Goal: Check status: Check status

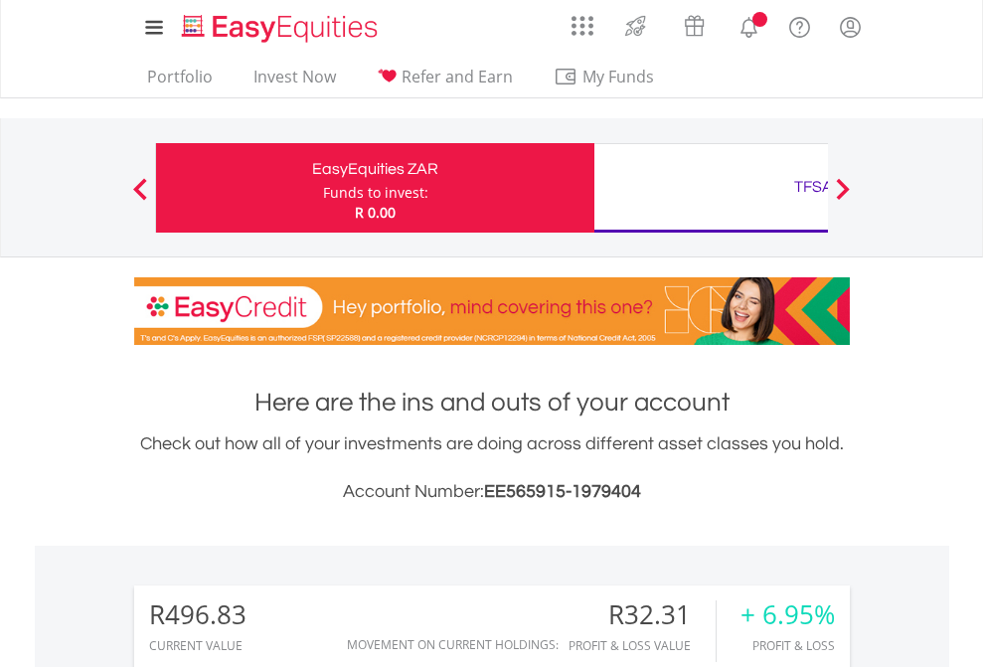
scroll to position [191, 312]
click at [323, 188] on div "Funds to invest:" at bounding box center [375, 193] width 105 height 20
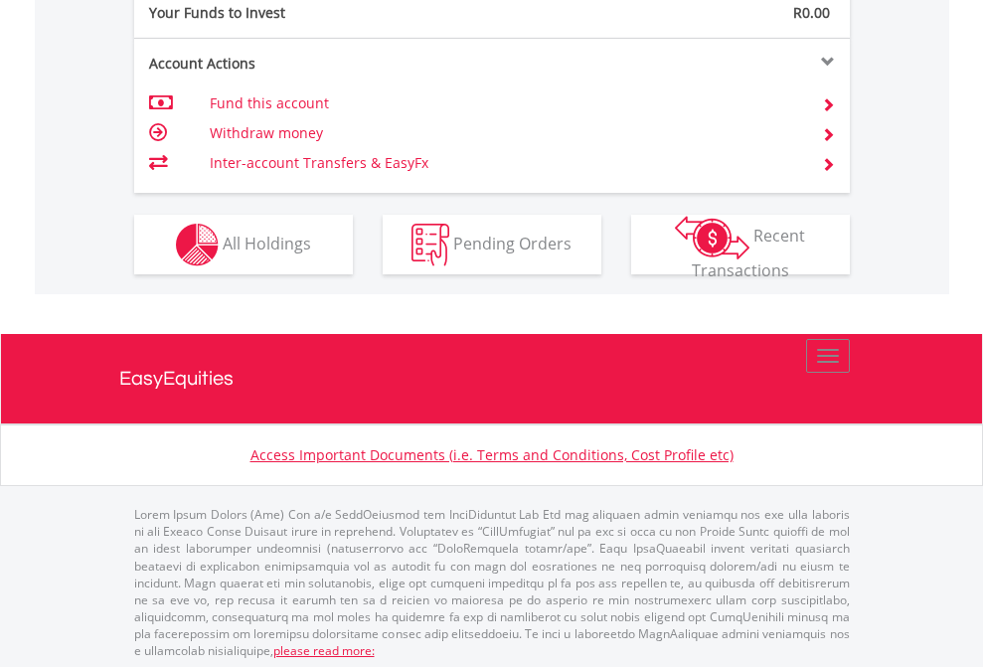
scroll to position [1985, 0]
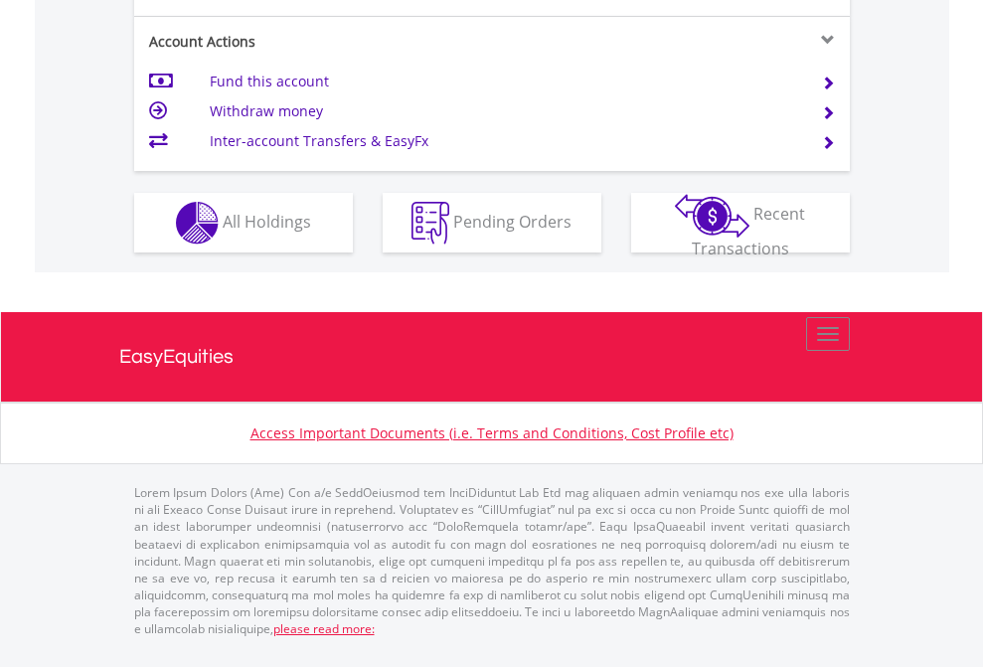
scroll to position [1946, 0]
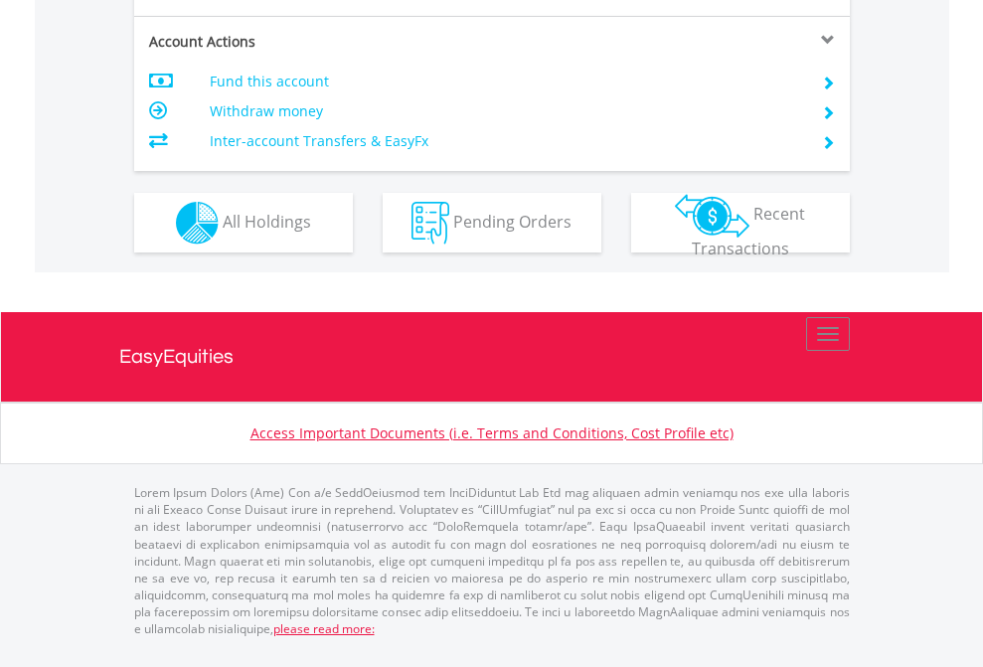
scroll to position [1866, 0]
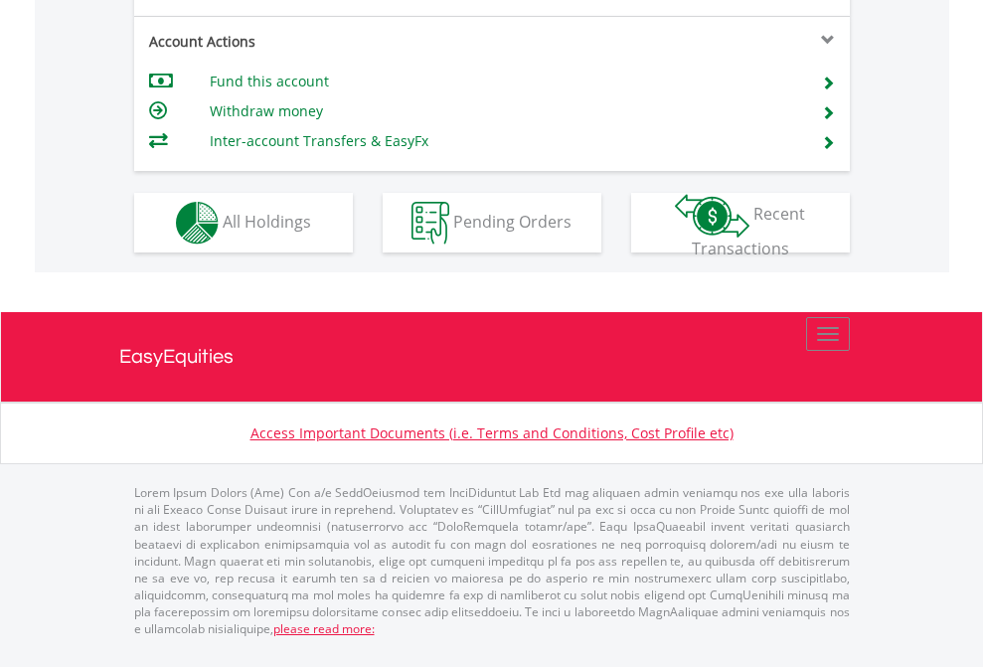
scroll to position [1866, 0]
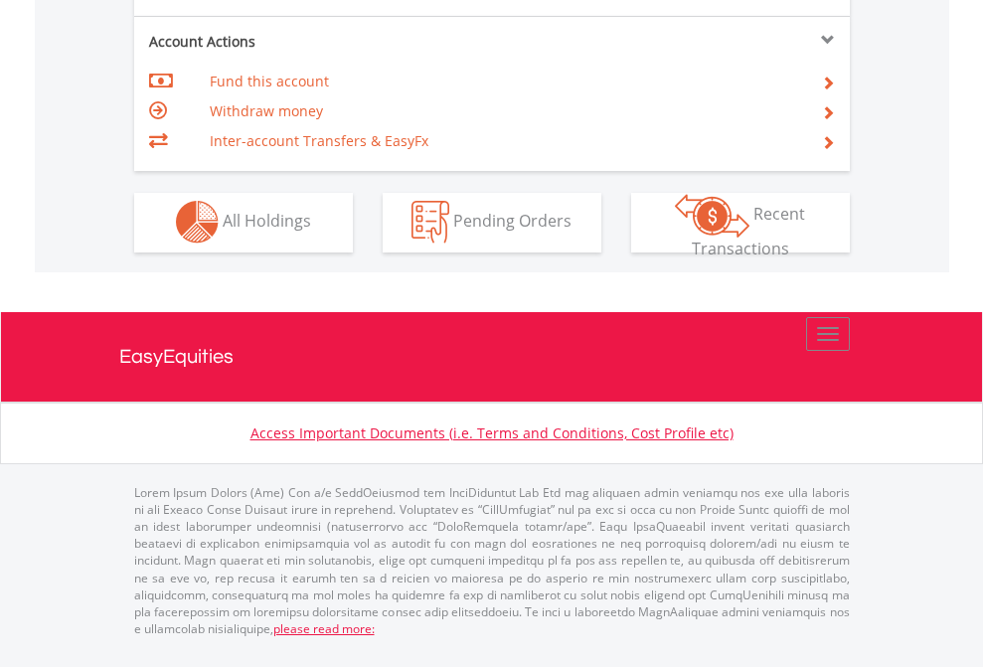
scroll to position [1859, 0]
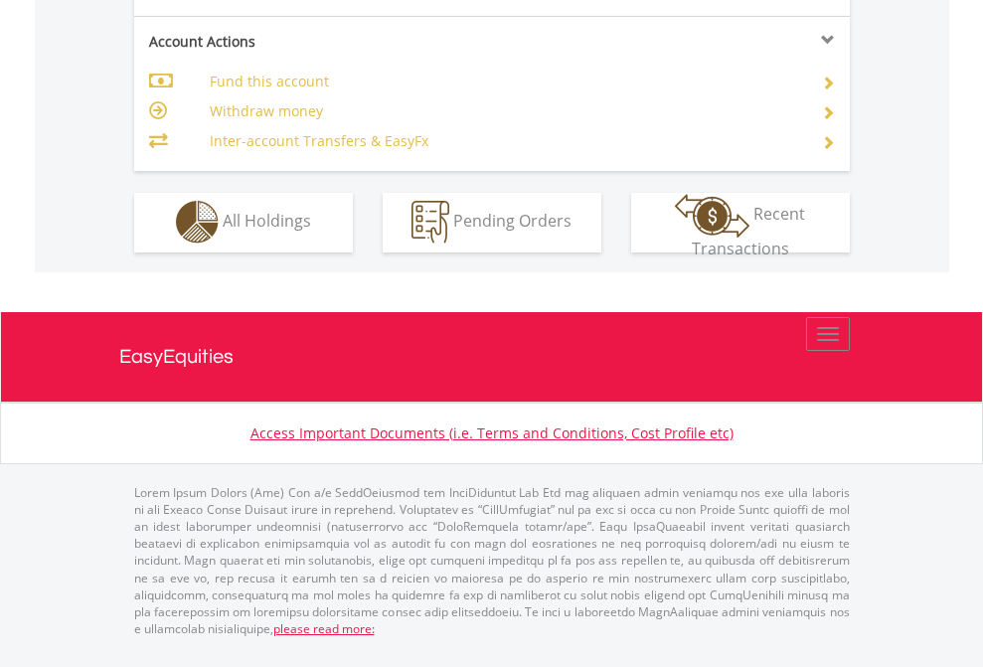
scroll to position [1695, 0]
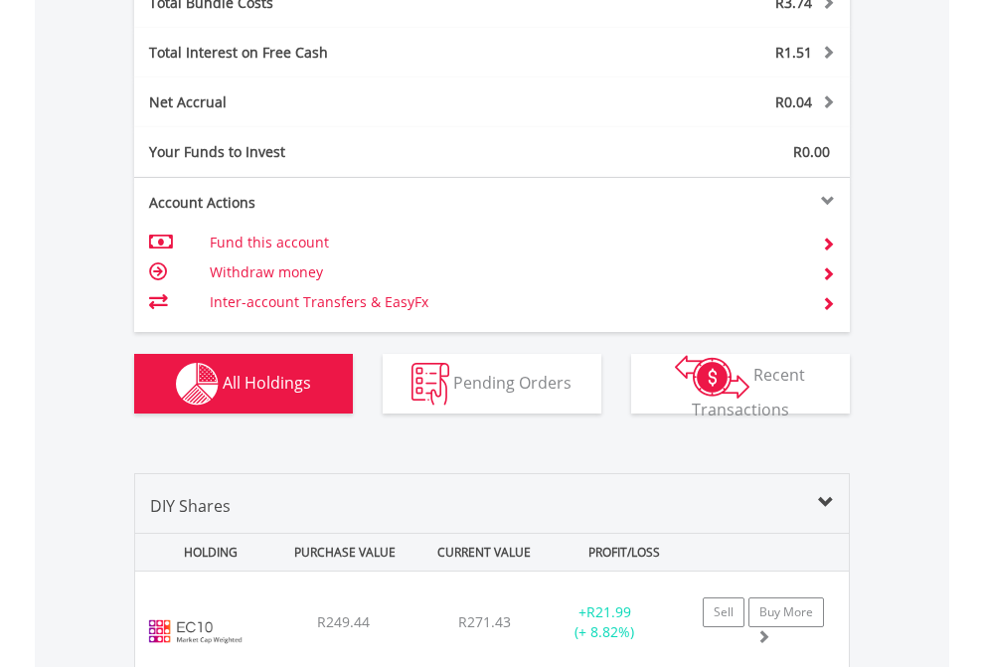
scroll to position [2330, 0]
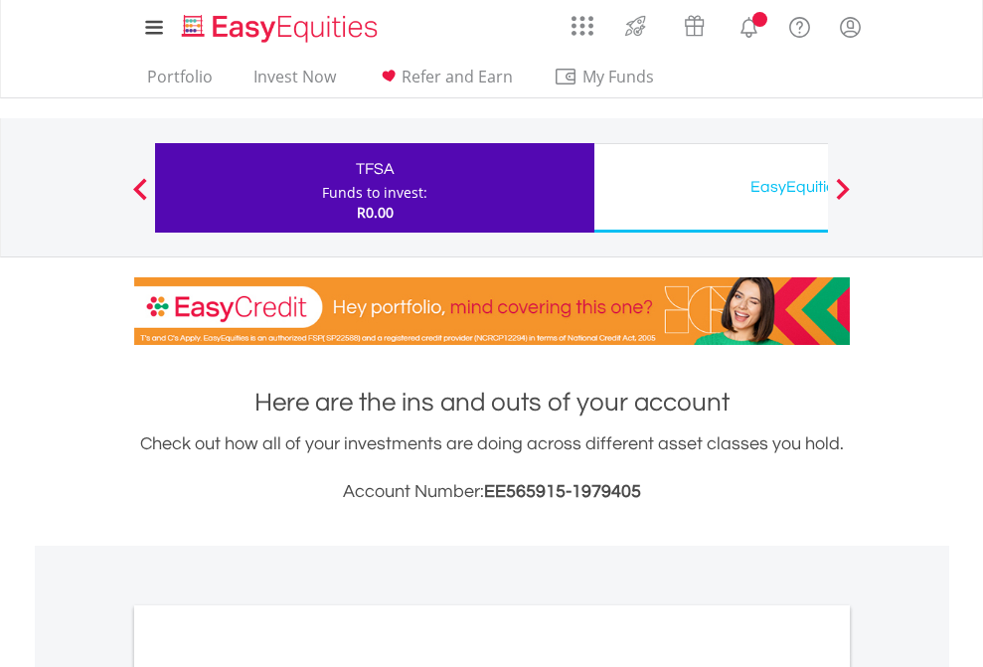
scroll to position [1195, 0]
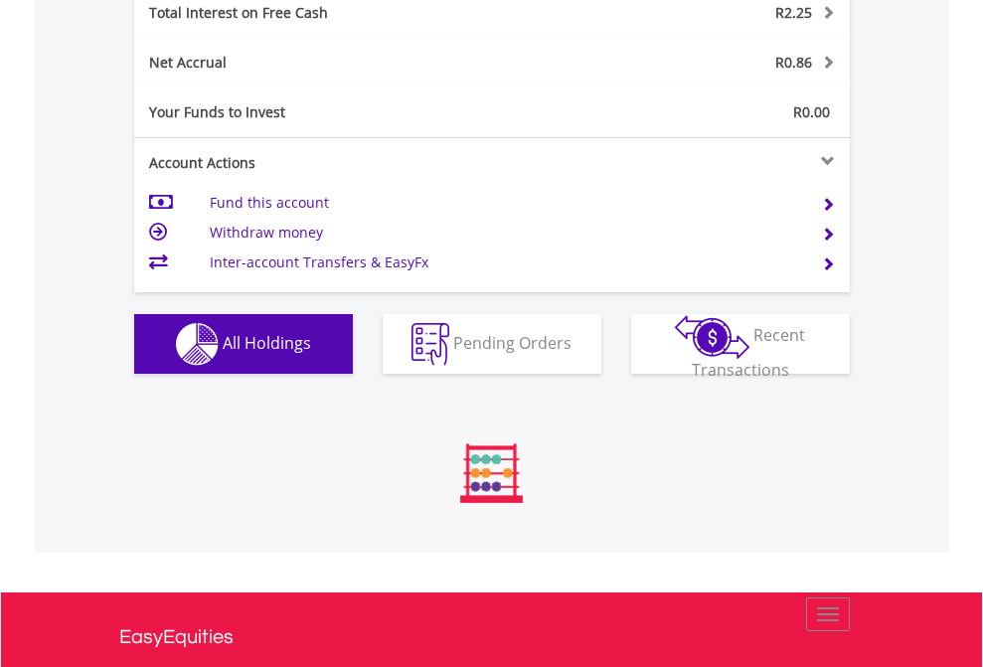
scroll to position [191, 312]
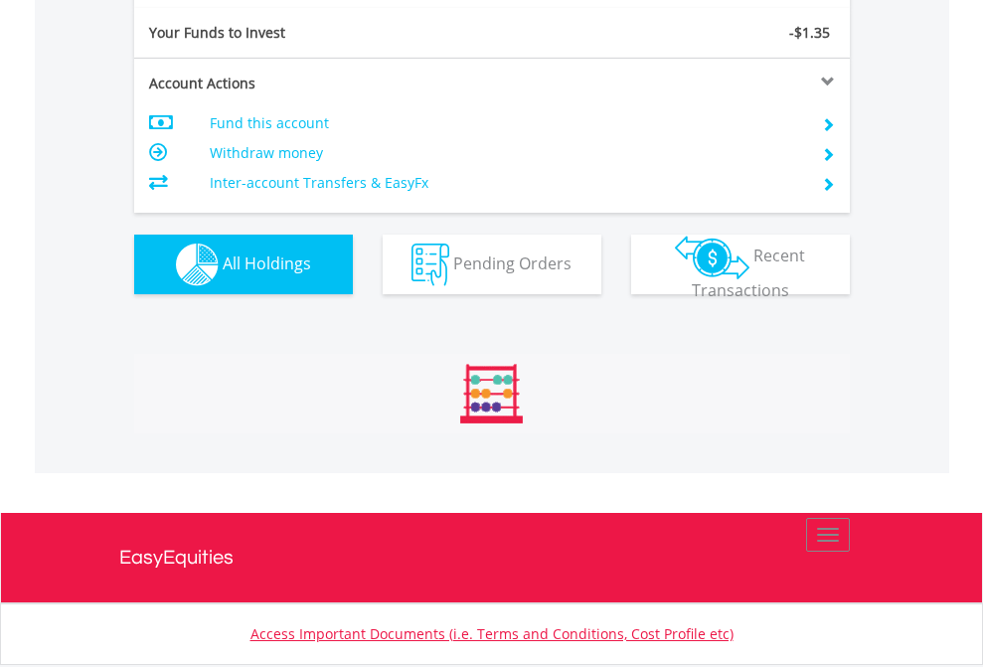
scroll to position [191, 312]
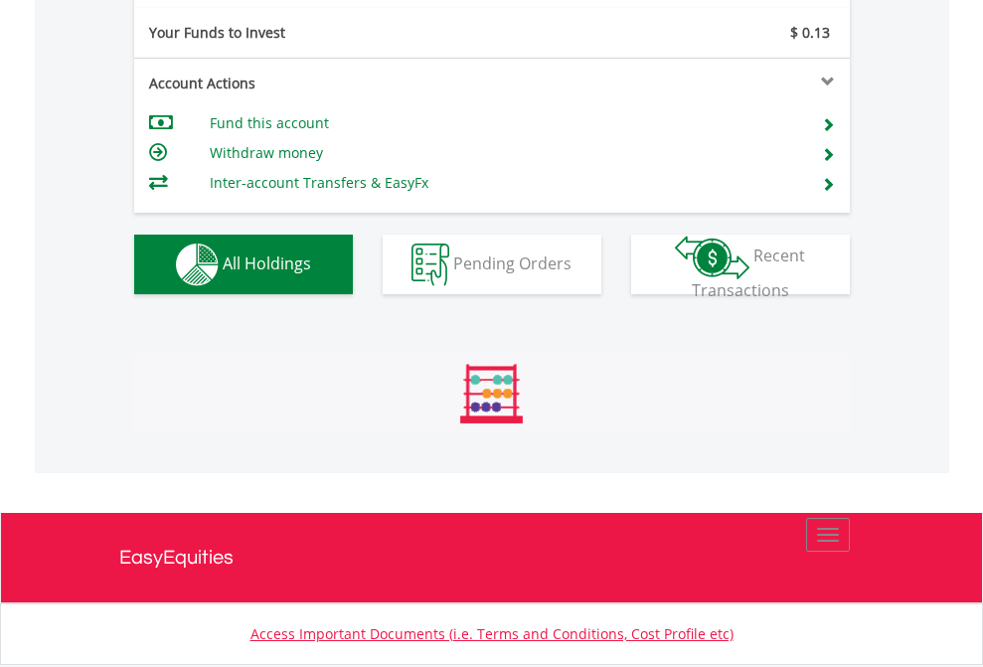
scroll to position [191, 312]
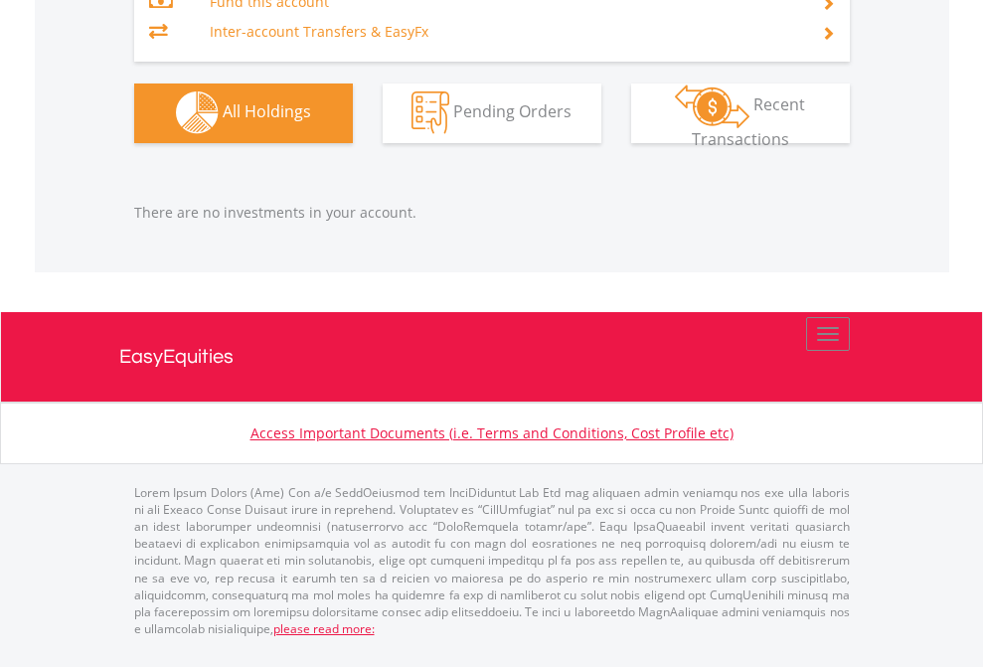
scroll to position [191, 312]
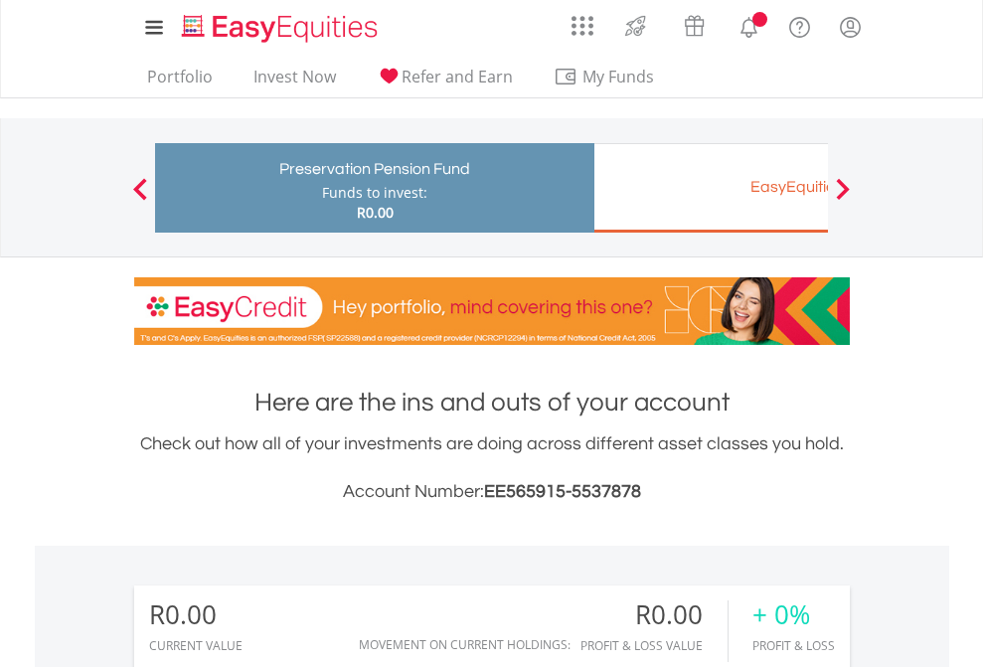
scroll to position [191, 312]
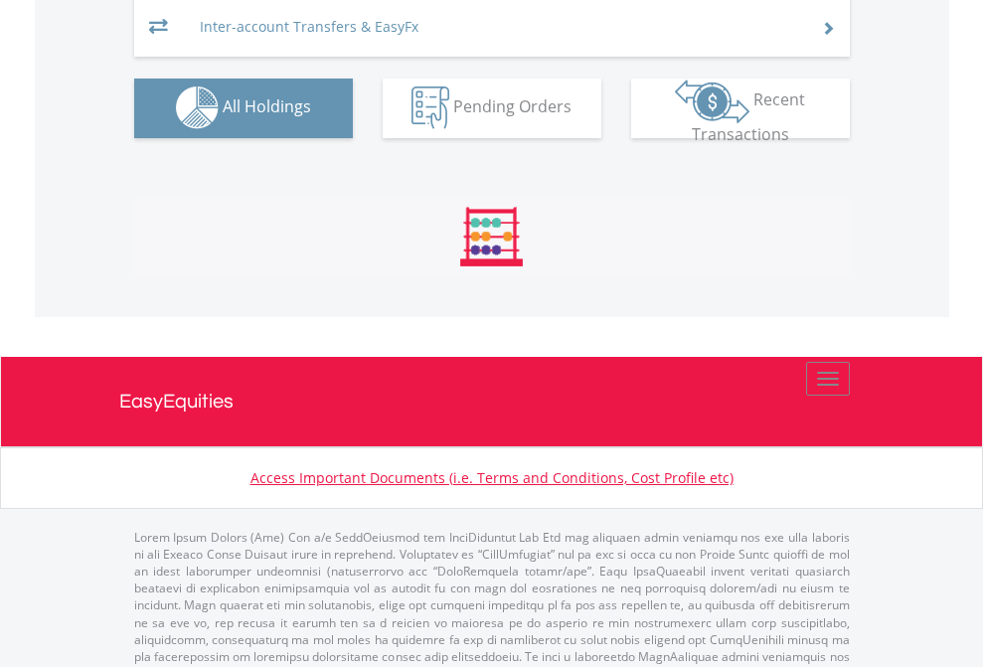
scroll to position [2055, 0]
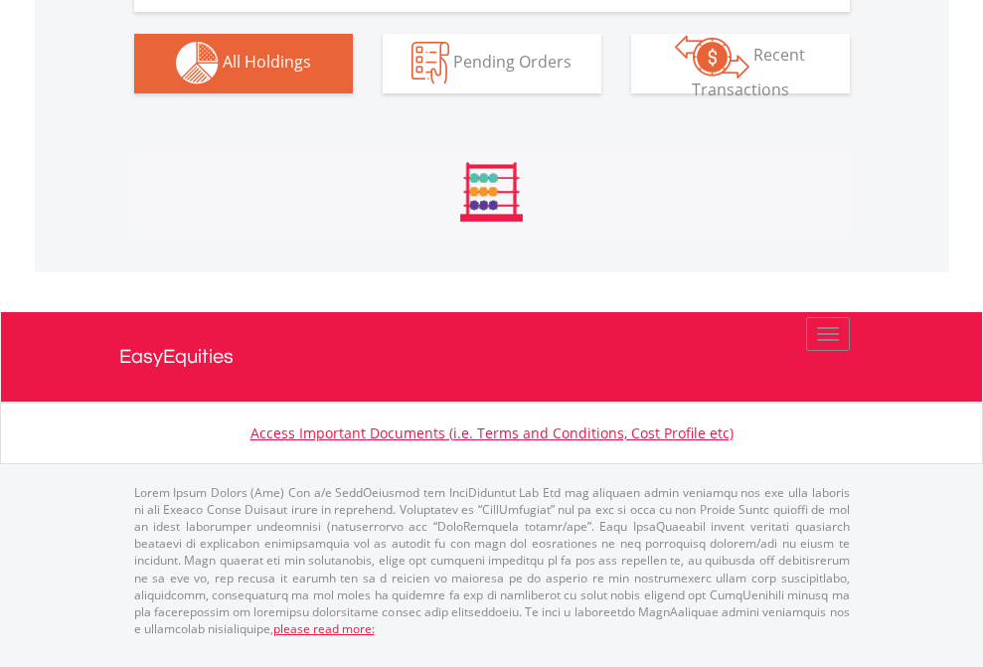
scroll to position [1969, 0]
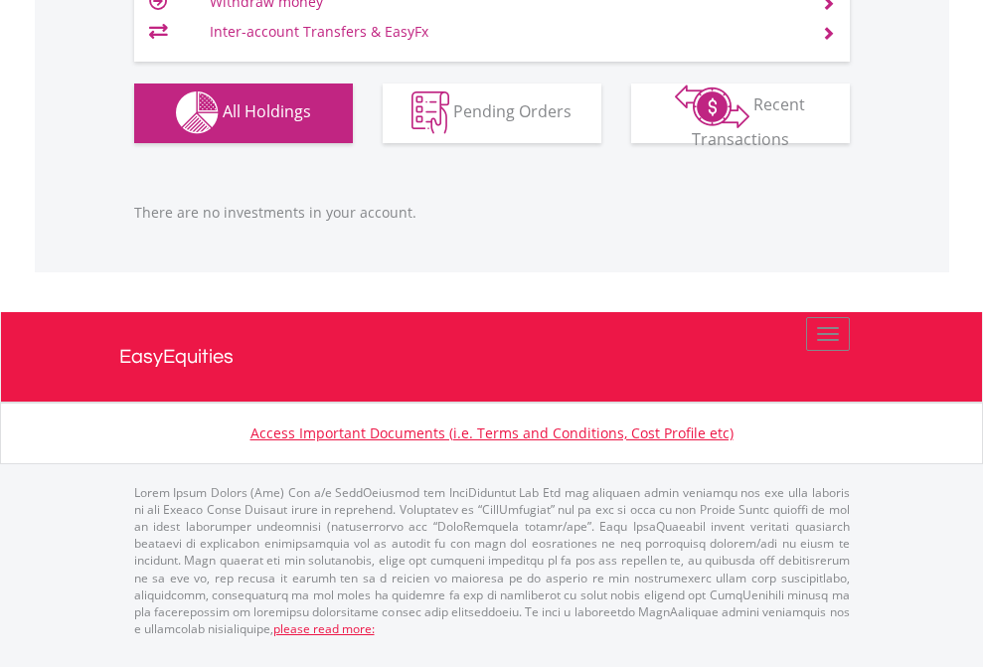
scroll to position [191, 312]
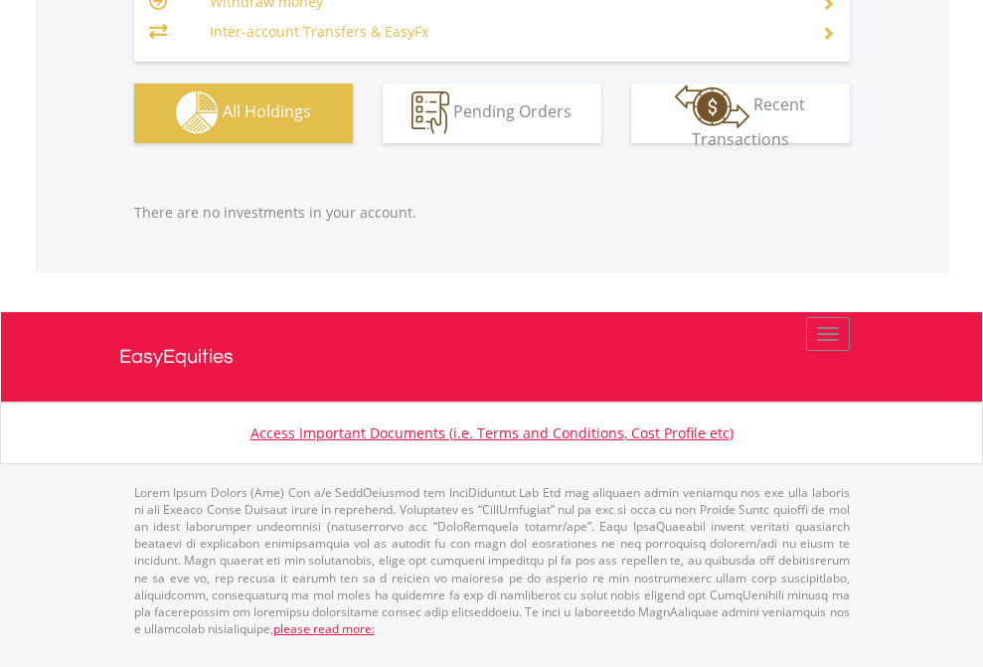
scroll to position [191, 312]
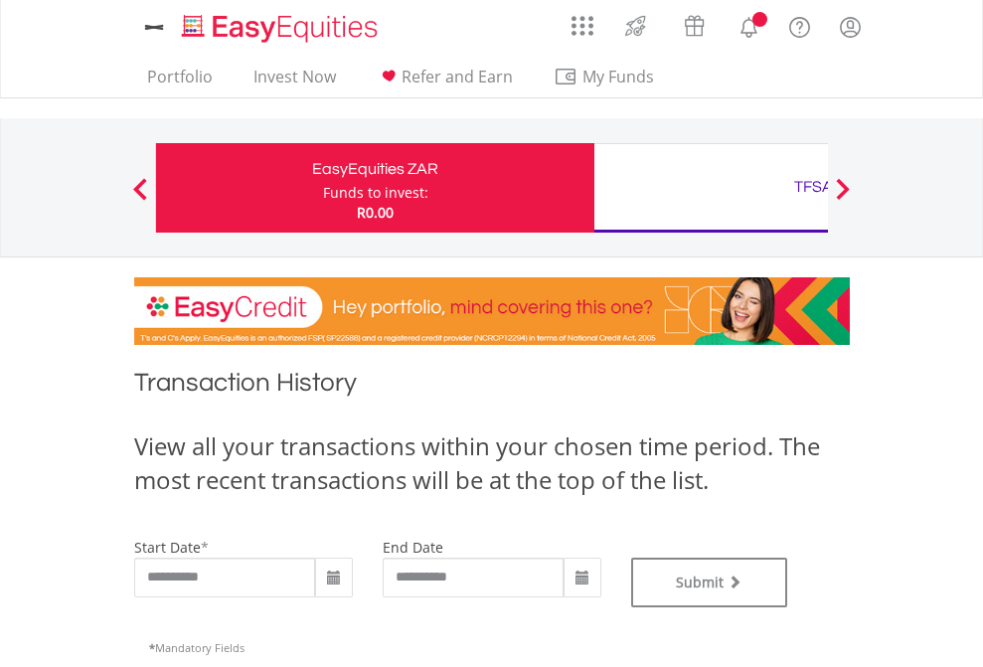
type input "**********"
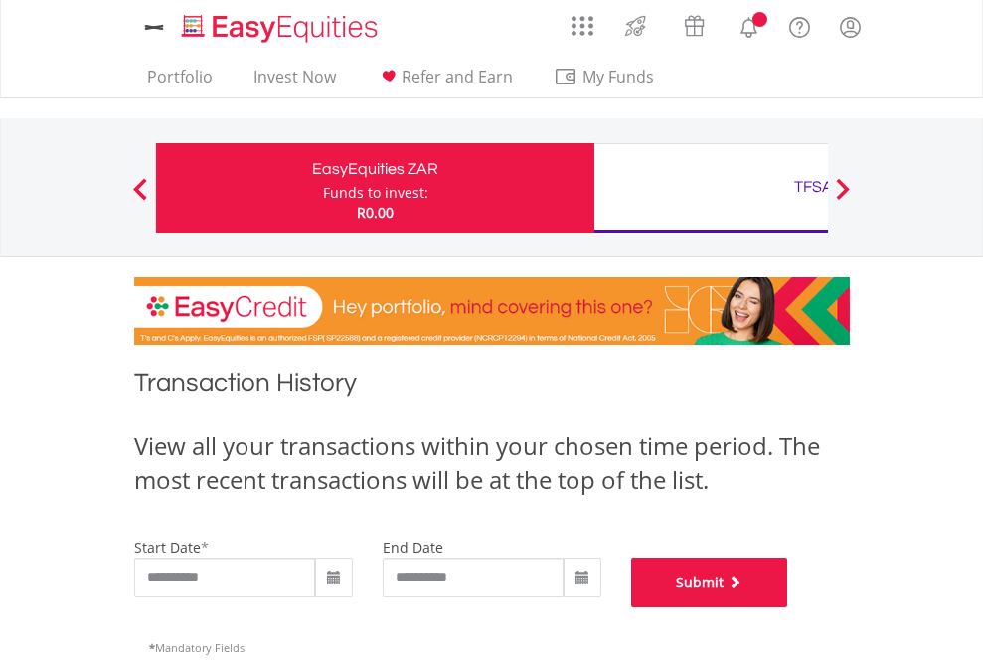
click at [788, 607] on button "Submit" at bounding box center [709, 583] width 157 height 50
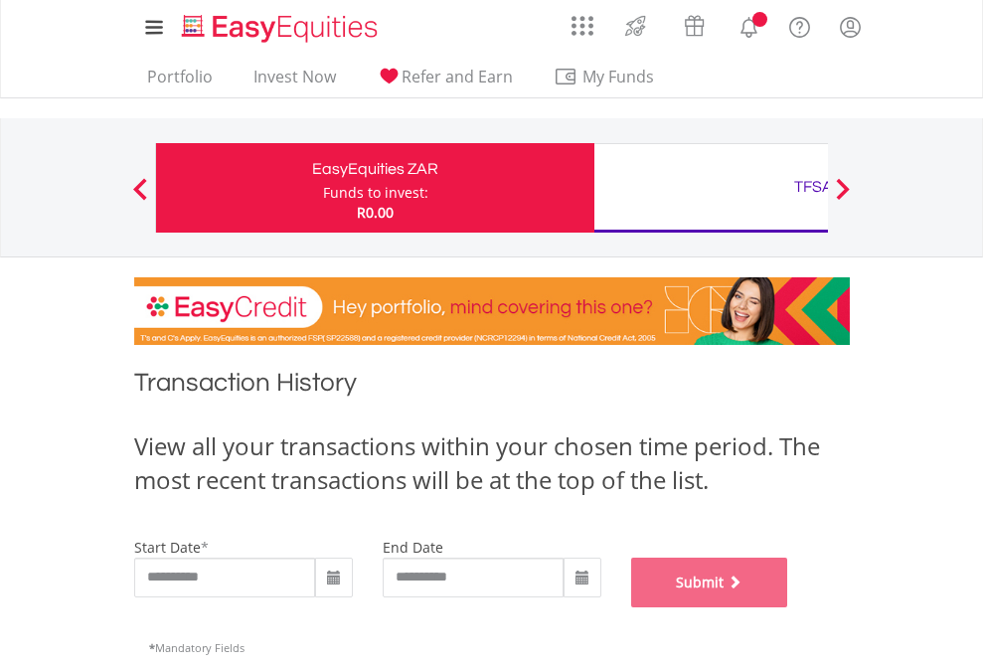
scroll to position [806, 0]
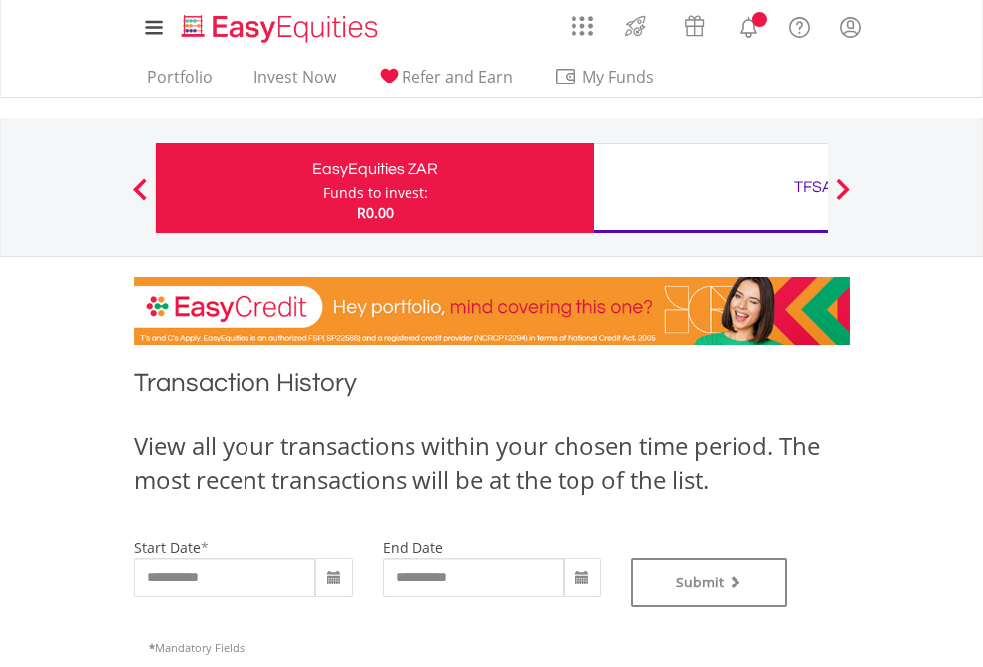
click at [711, 188] on div "TFSA" at bounding box center [813, 187] width 415 height 28
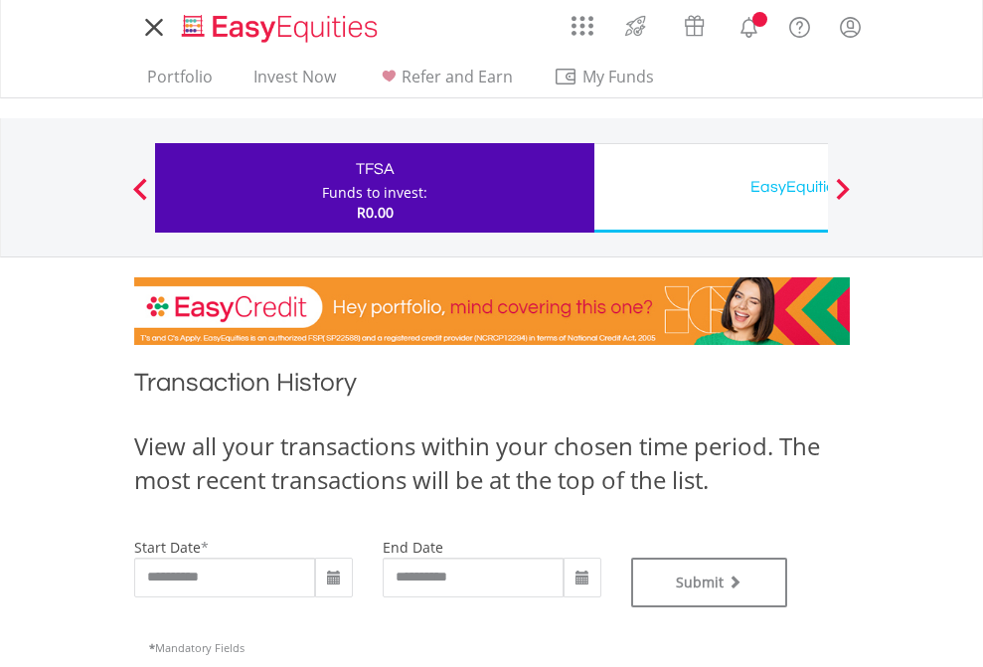
type input "**********"
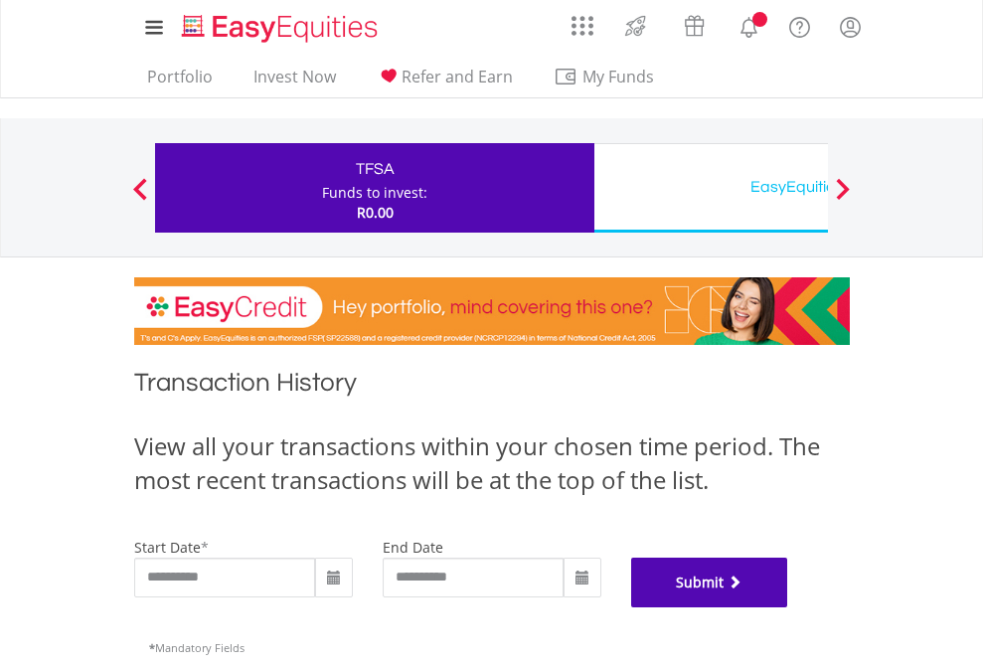
click at [788, 607] on button "Submit" at bounding box center [709, 583] width 157 height 50
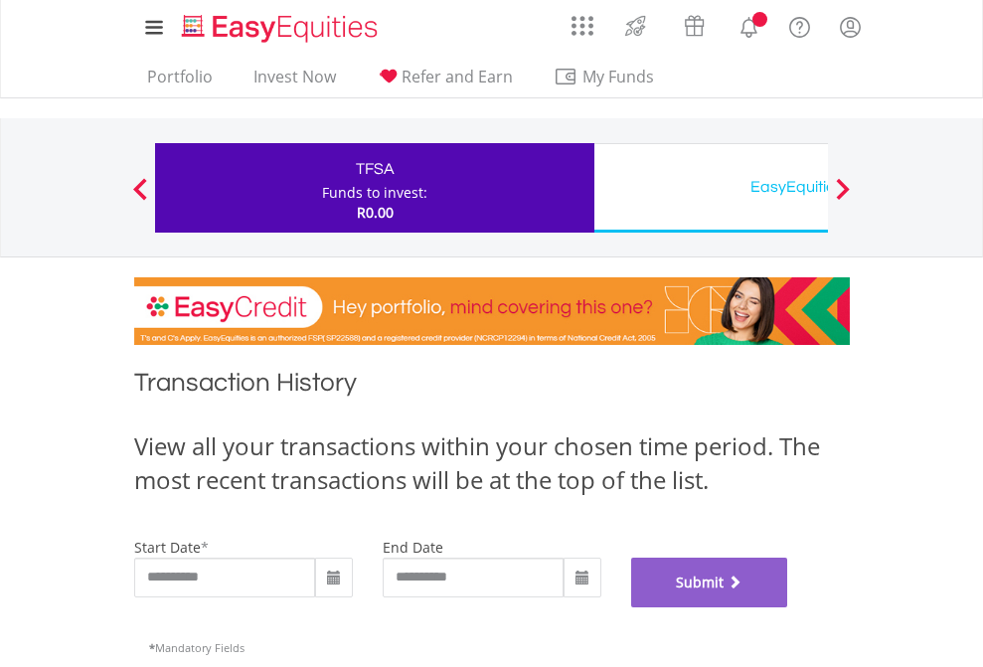
scroll to position [806, 0]
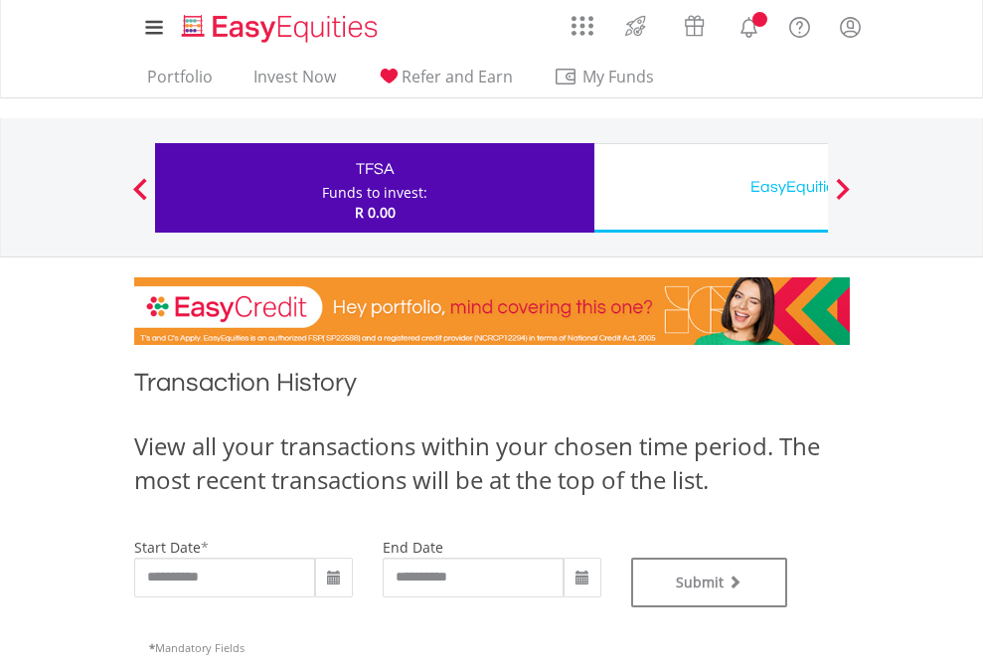
click at [711, 188] on div "EasyEquities USD" at bounding box center [813, 187] width 415 height 28
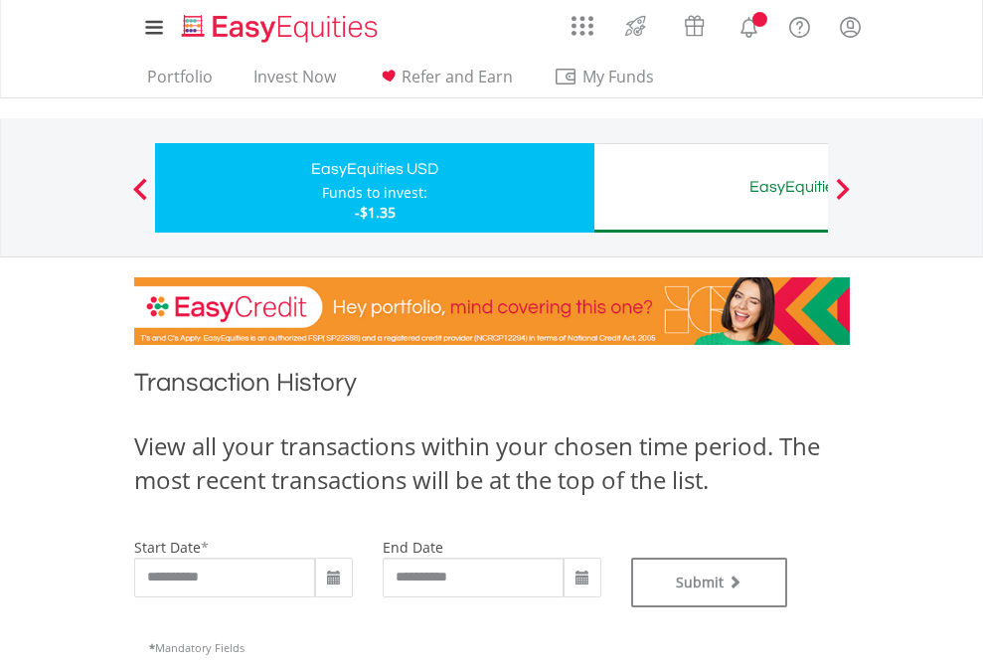
type input "**********"
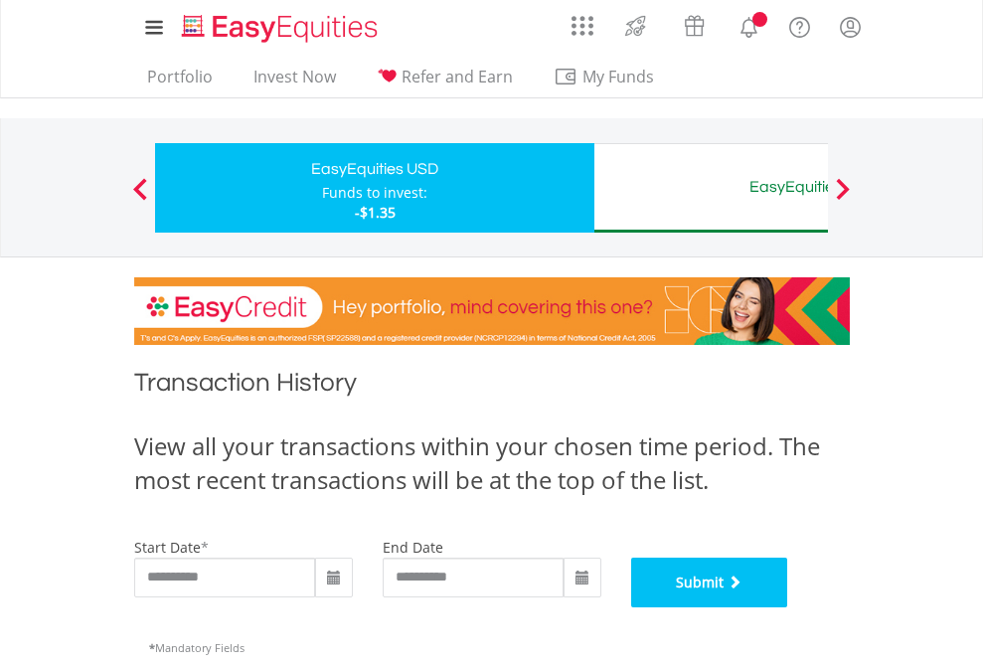
click at [788, 607] on button "Submit" at bounding box center [709, 583] width 157 height 50
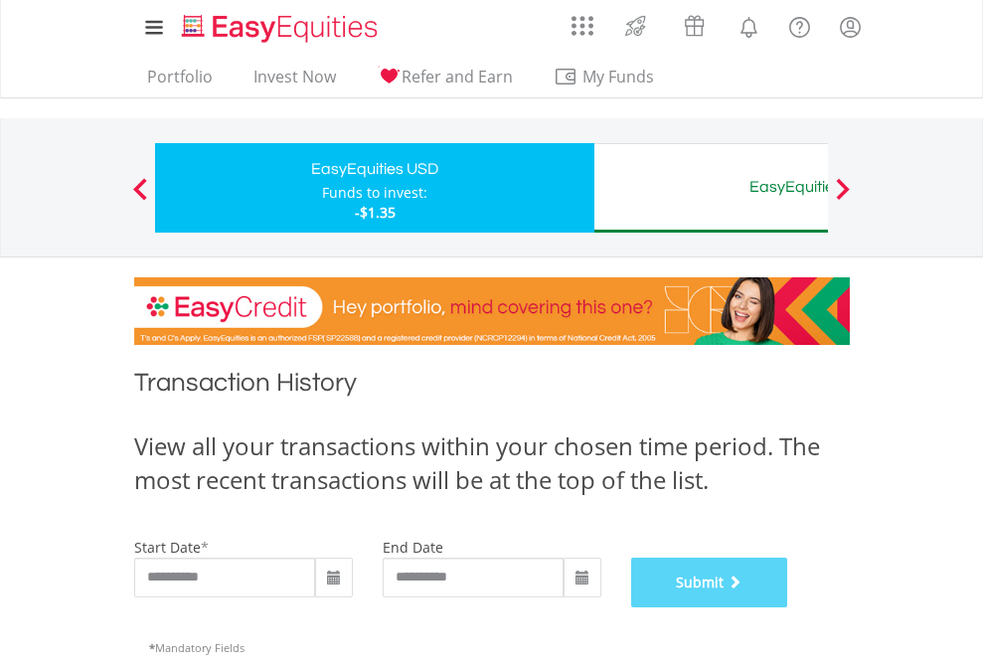
scroll to position [806, 0]
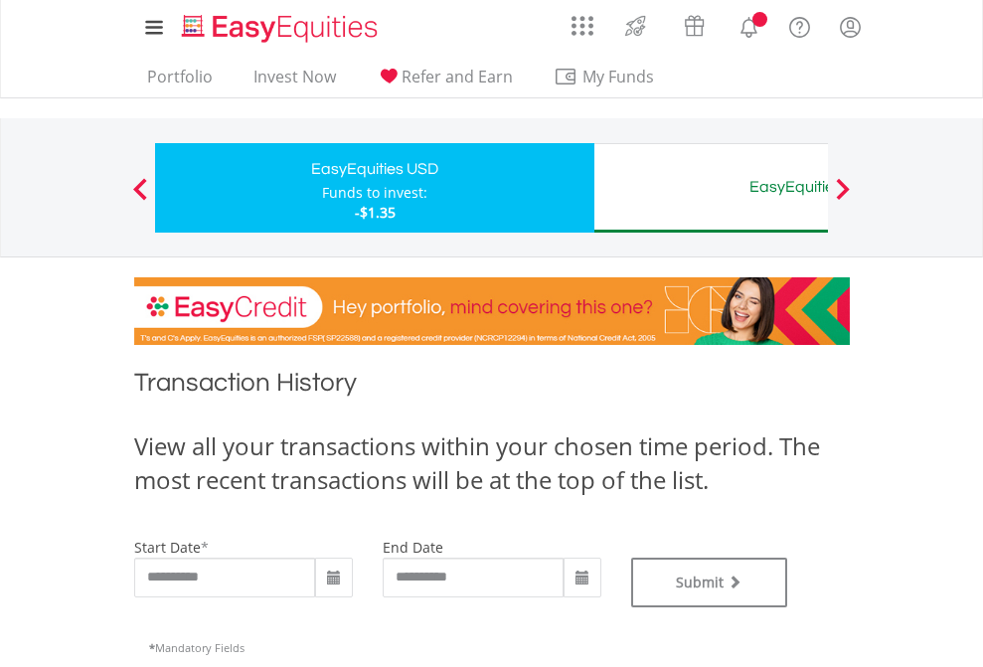
click at [711, 188] on div "EasyEquities AUD" at bounding box center [813, 187] width 415 height 28
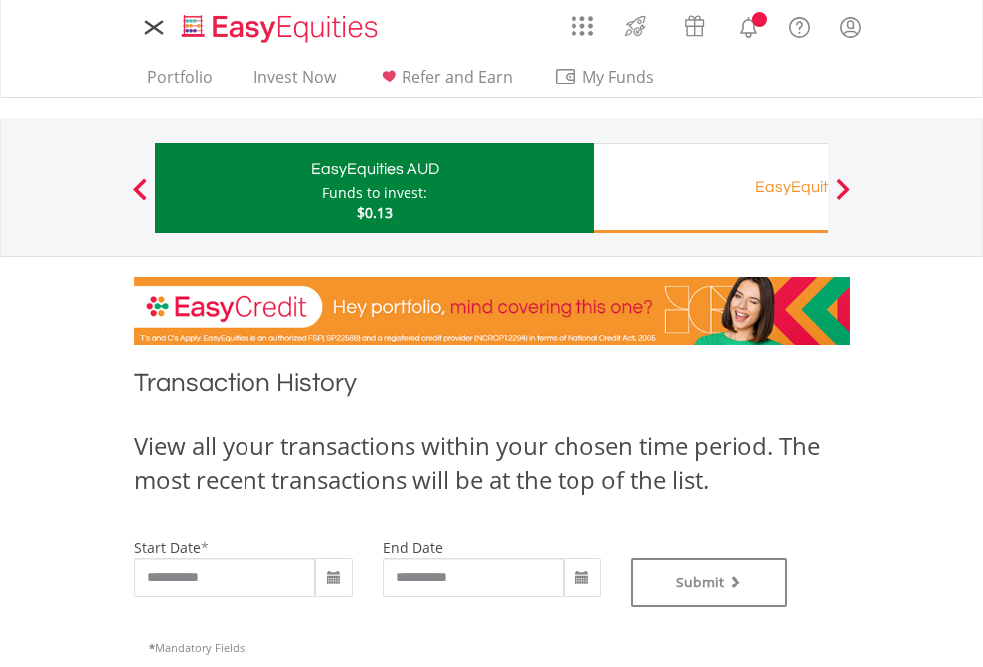
type input "**********"
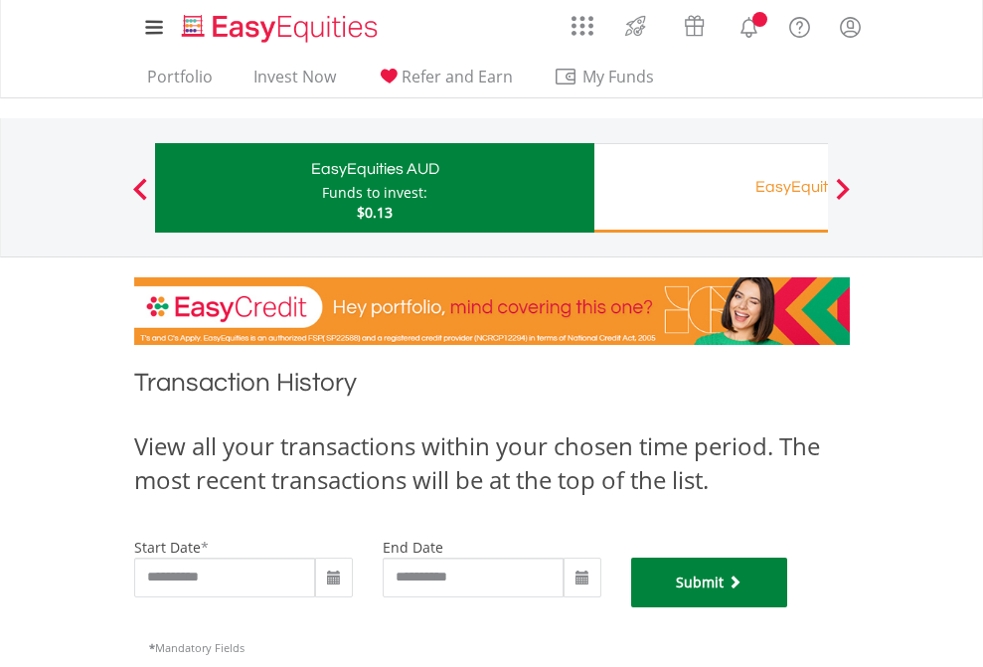
click at [788, 607] on button "Submit" at bounding box center [709, 583] width 157 height 50
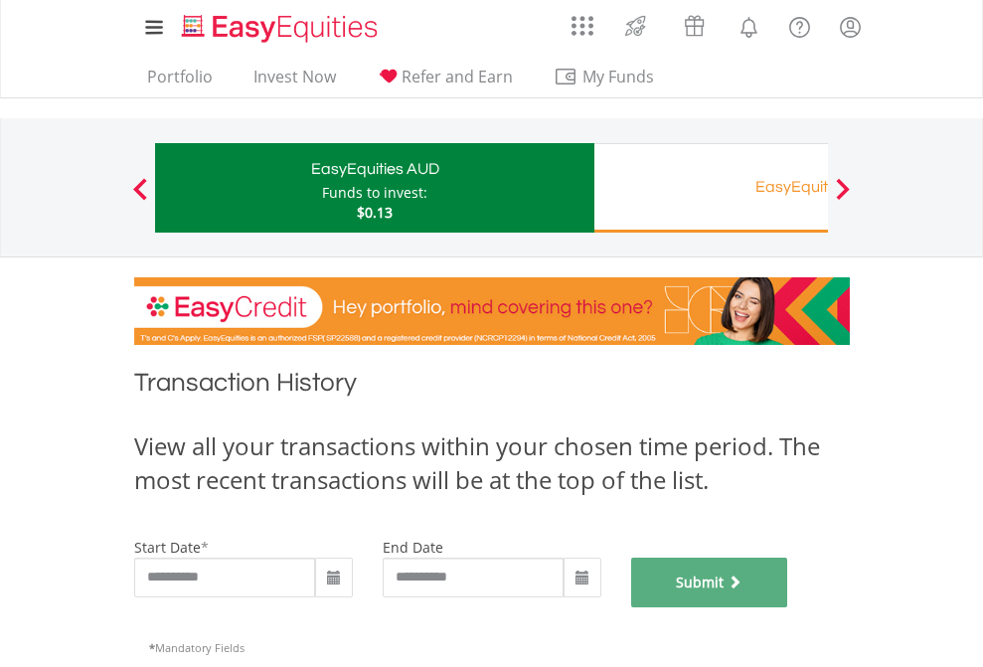
scroll to position [806, 0]
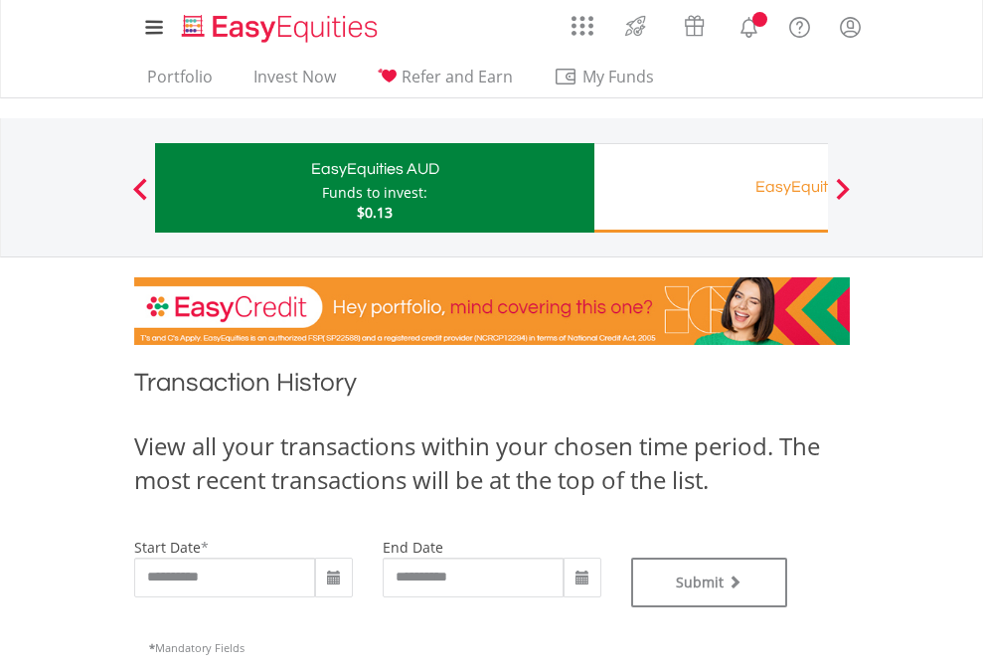
click at [711, 188] on div "EasyEquities RA" at bounding box center [813, 187] width 415 height 28
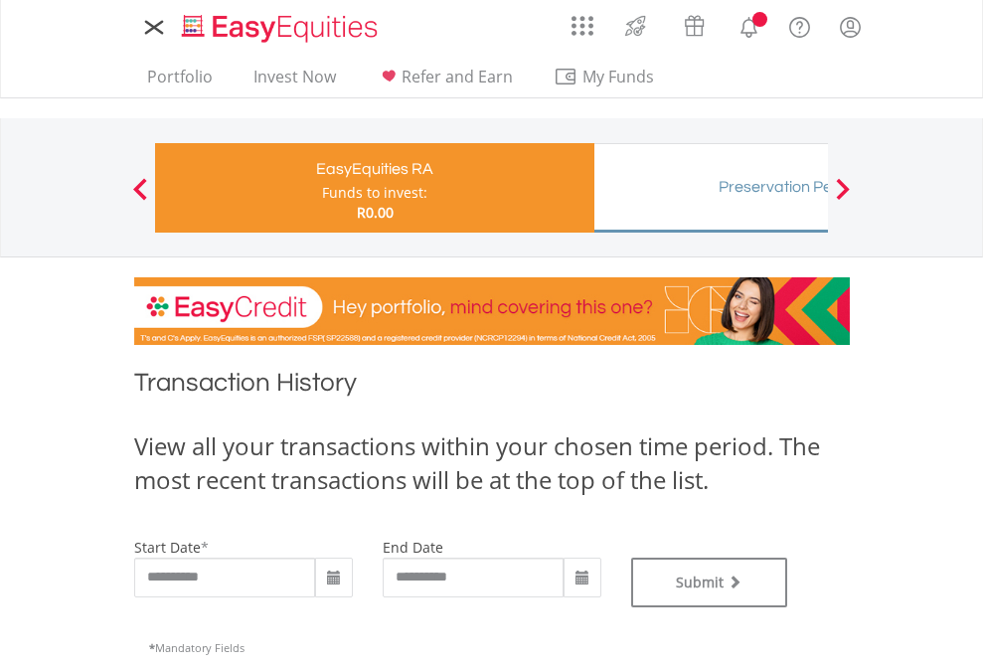
type input "**********"
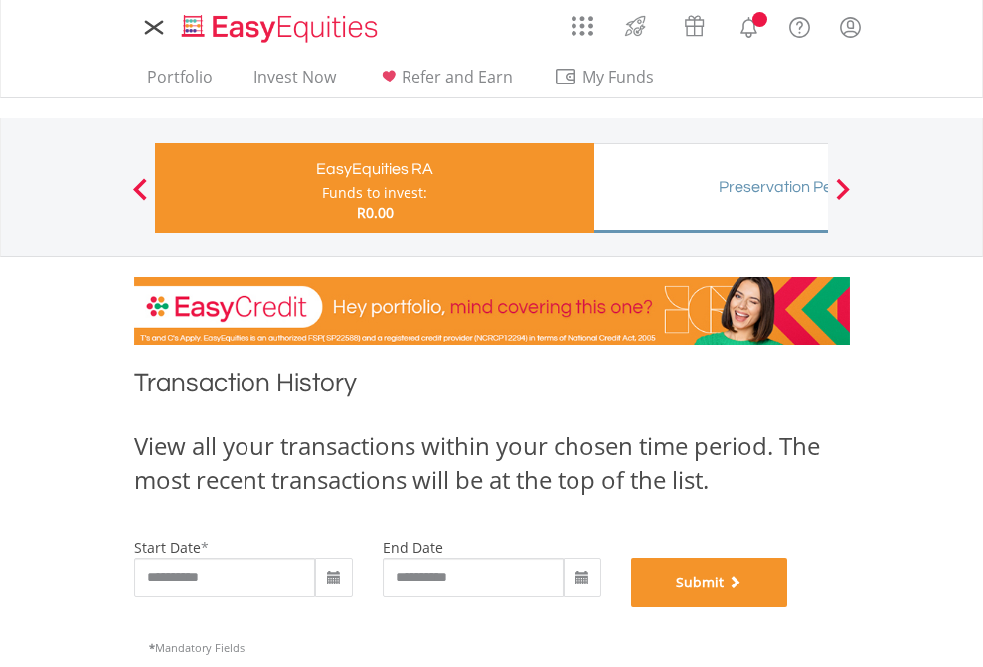
click at [788, 607] on button "Submit" at bounding box center [709, 583] width 157 height 50
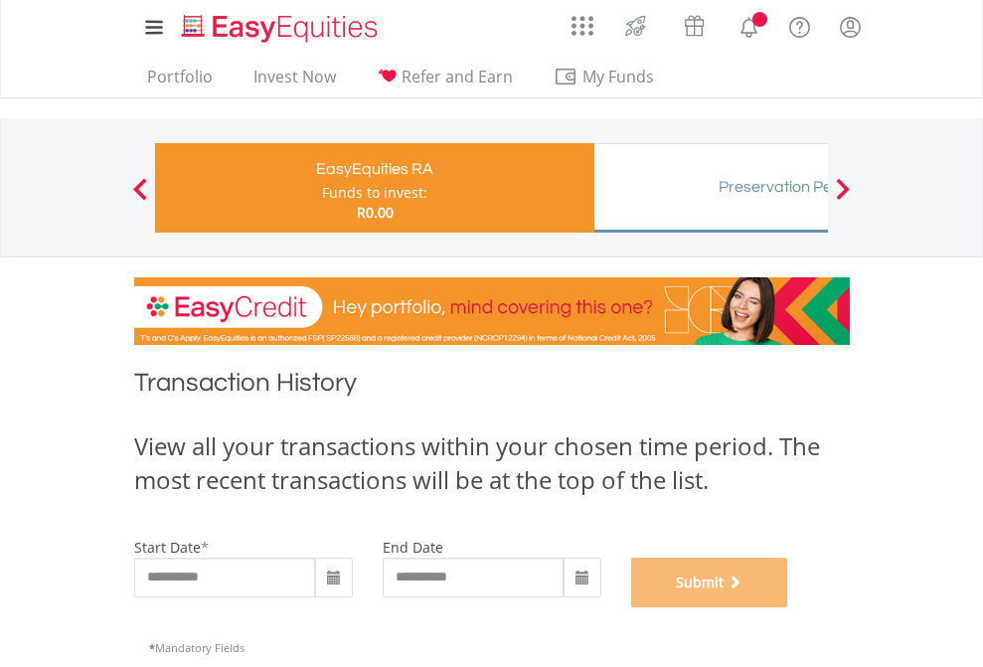
scroll to position [806, 0]
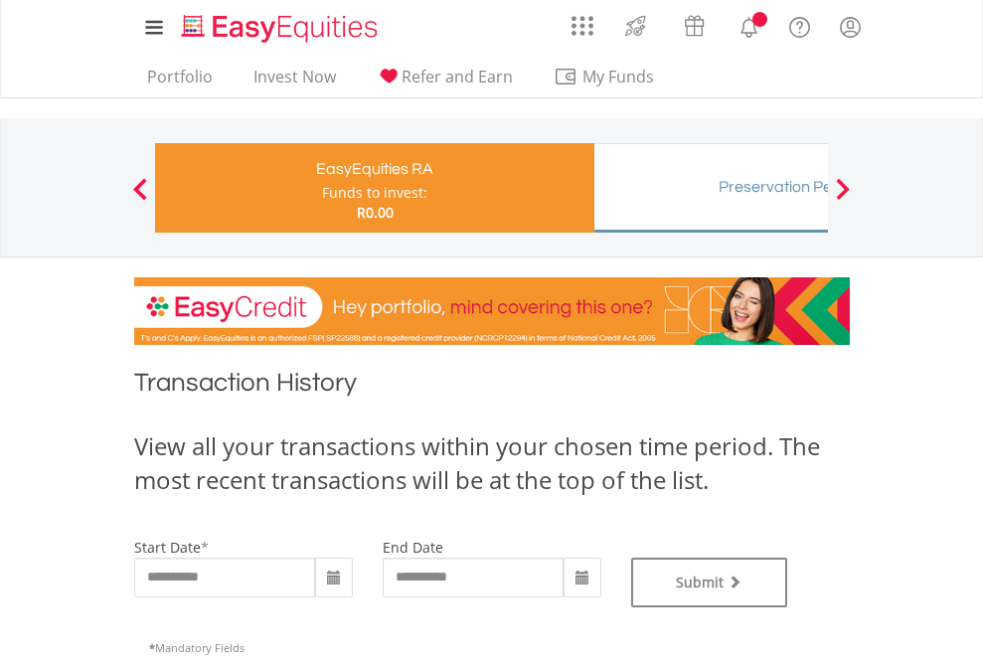
click at [711, 188] on div "Preservation Pension Fund" at bounding box center [813, 187] width 415 height 28
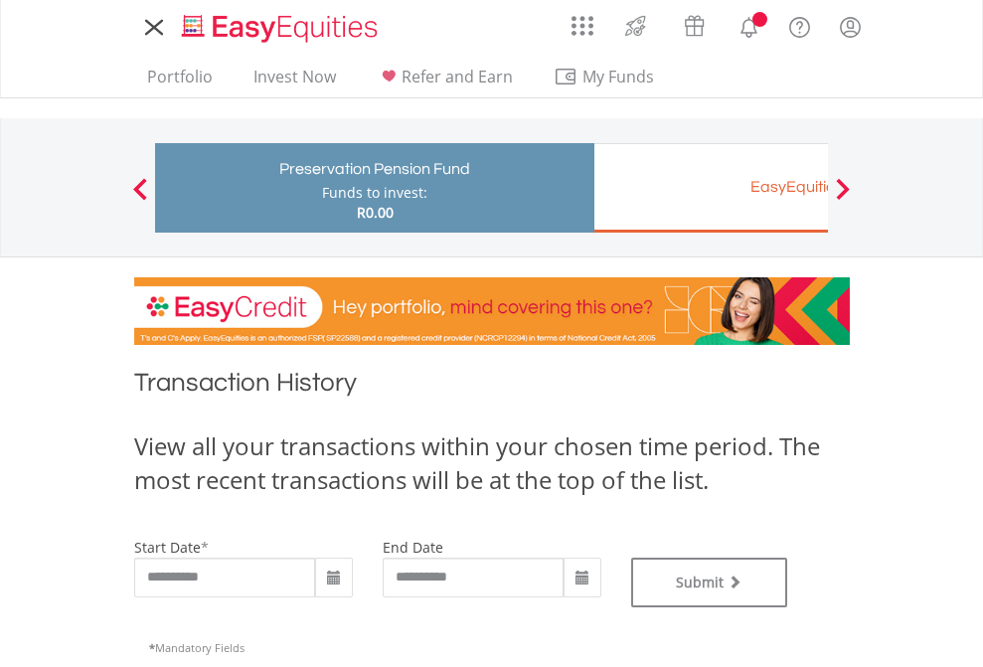
type input "**********"
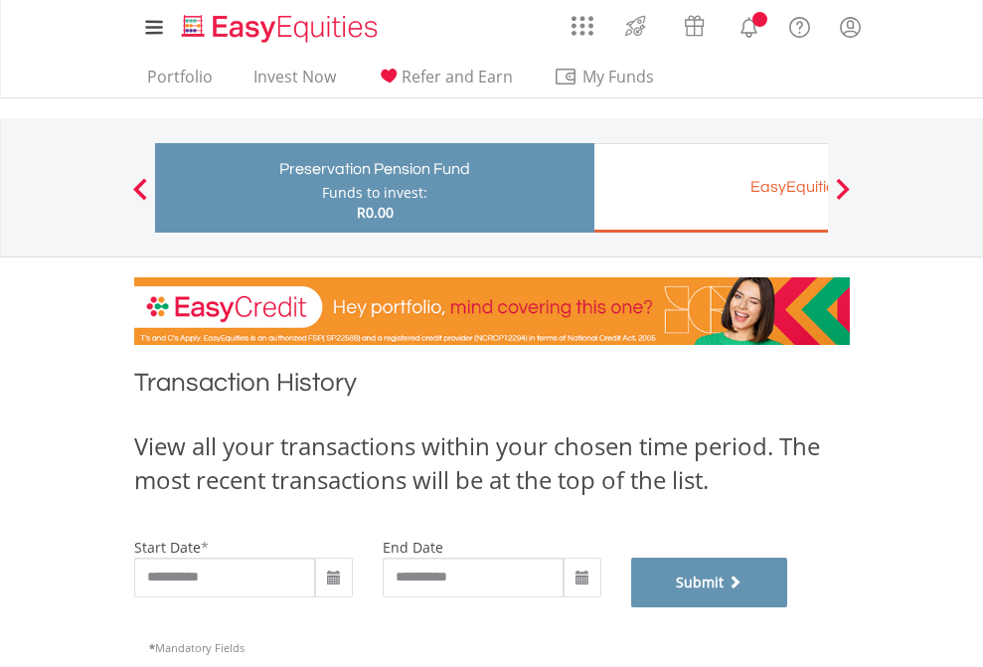
click at [788, 607] on button "Submit" at bounding box center [709, 583] width 157 height 50
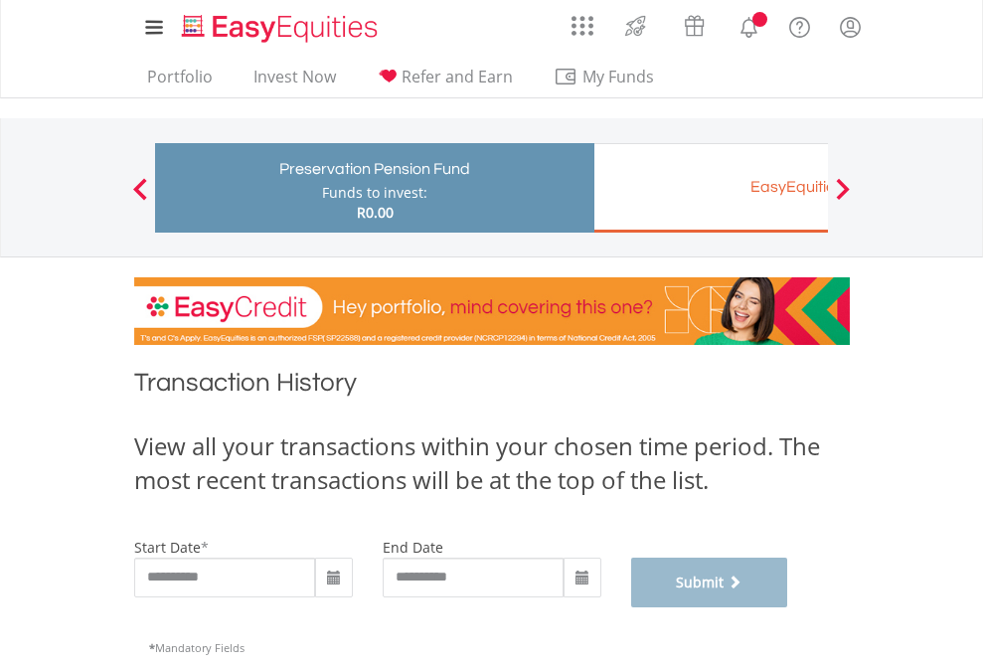
scroll to position [806, 0]
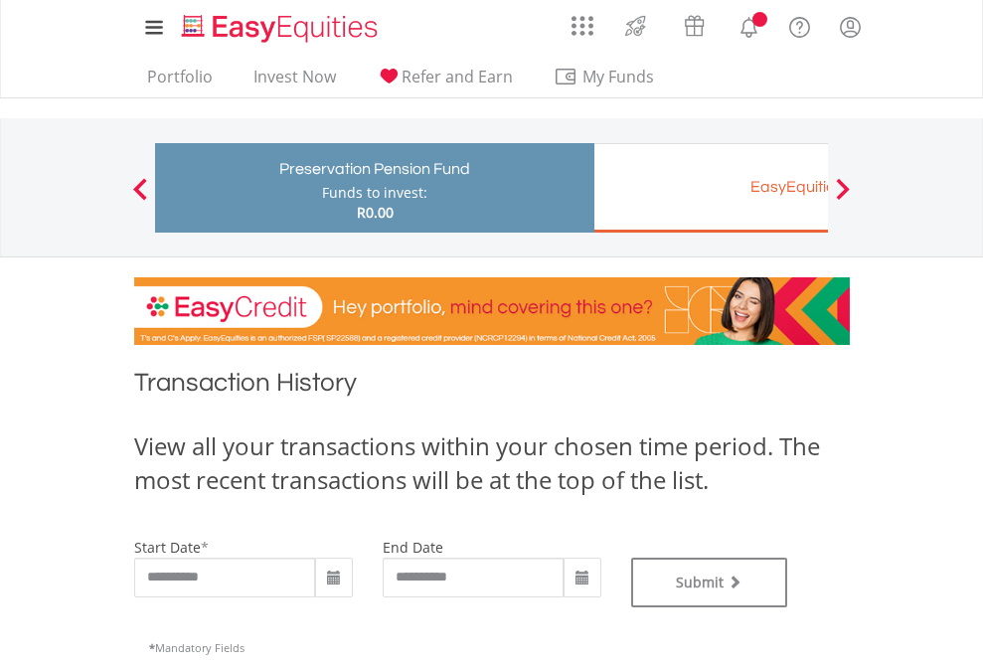
click at [711, 188] on div "EasyEquities EUR" at bounding box center [813, 187] width 415 height 28
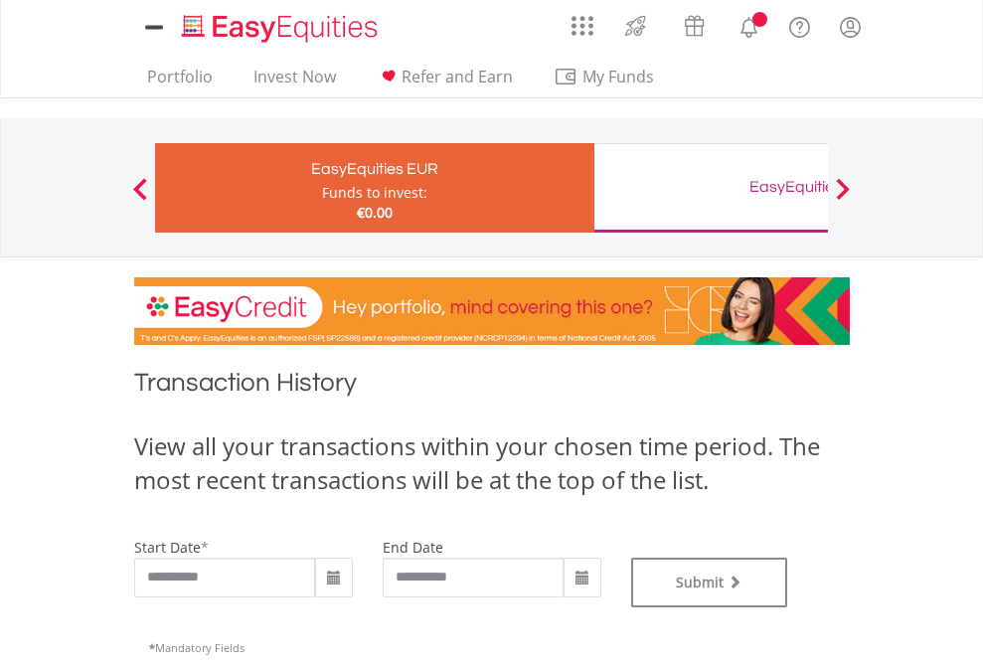
type input "**********"
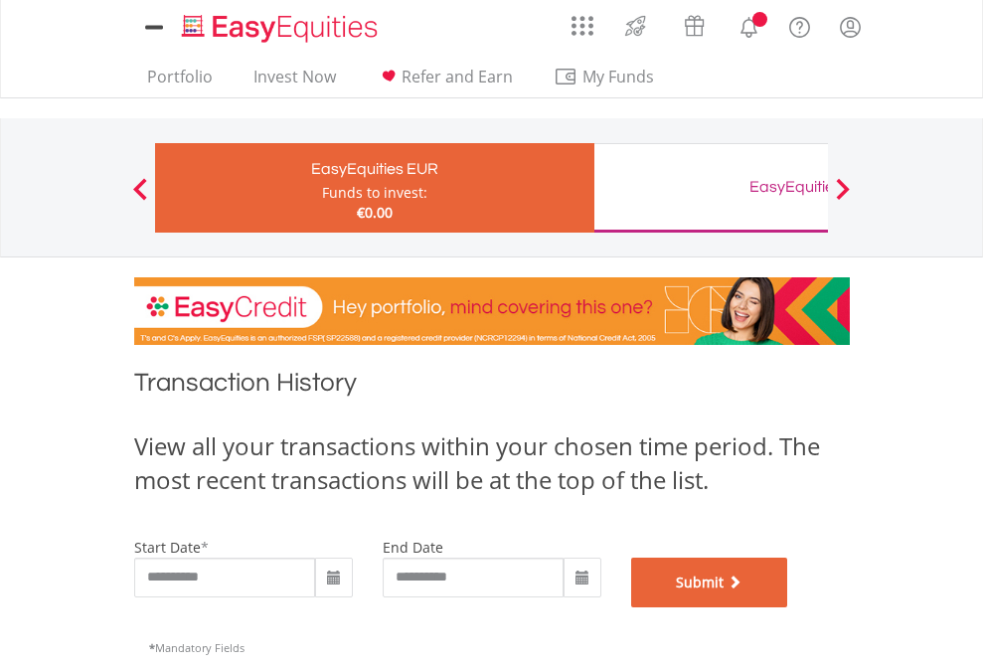
click at [788, 607] on button "Submit" at bounding box center [709, 583] width 157 height 50
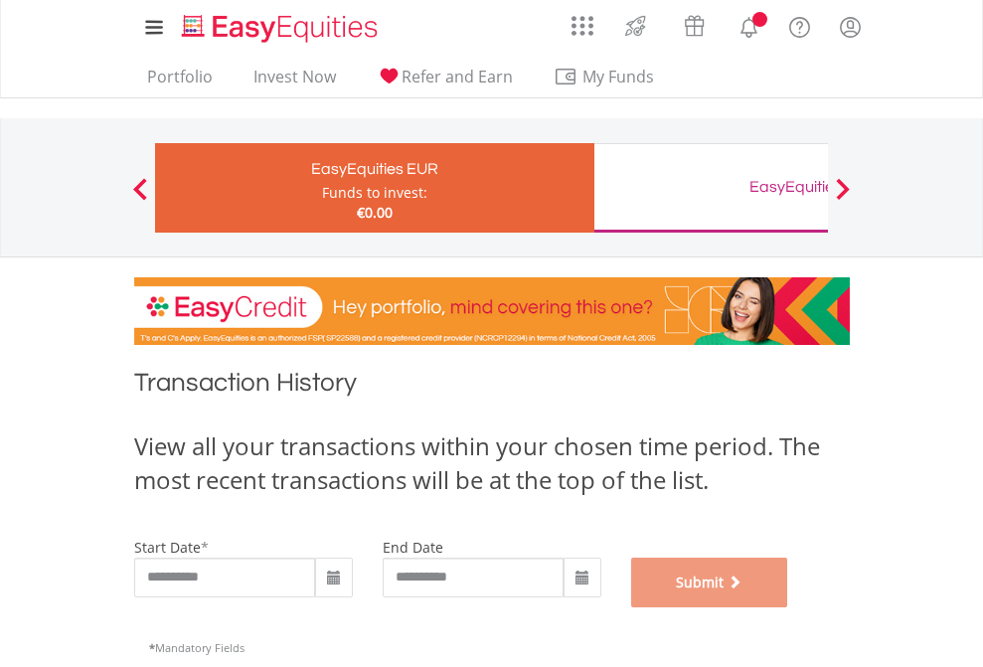
scroll to position [806, 0]
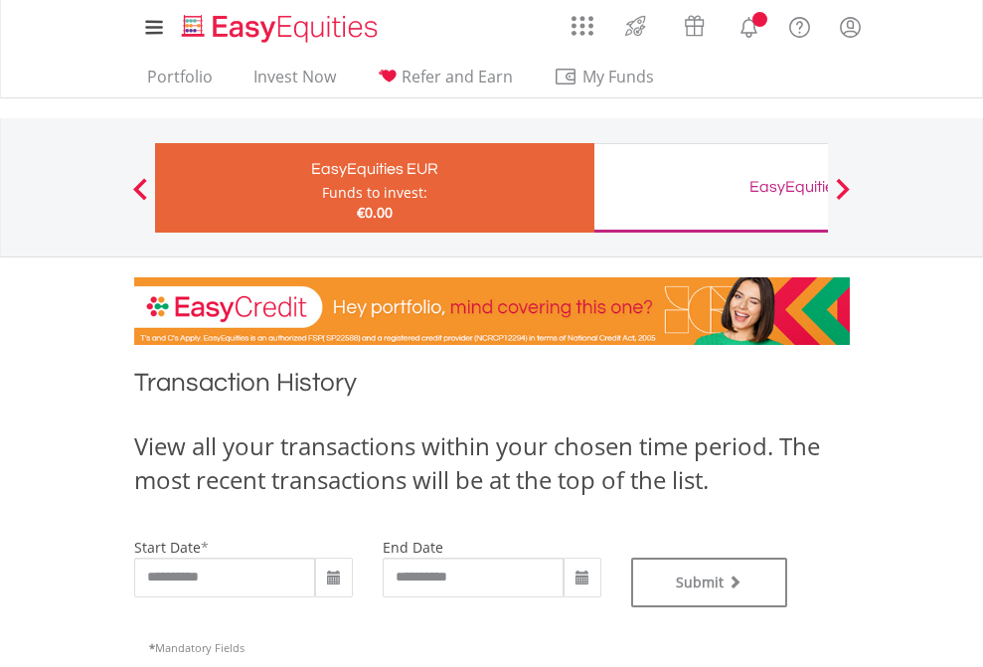
click at [711, 188] on div "EasyEquities GBP" at bounding box center [813, 187] width 415 height 28
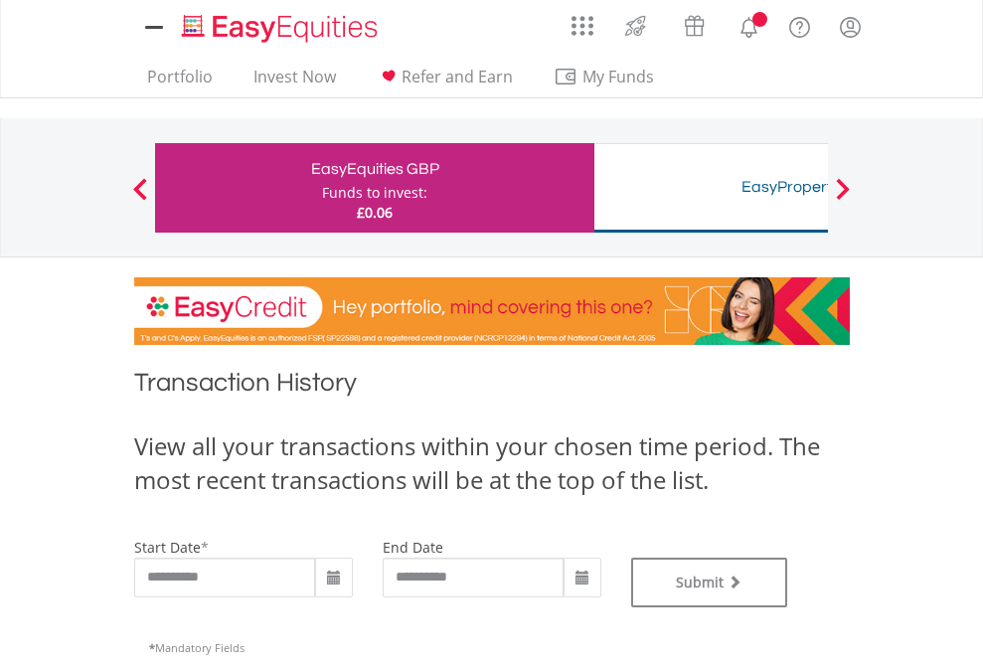
type input "**********"
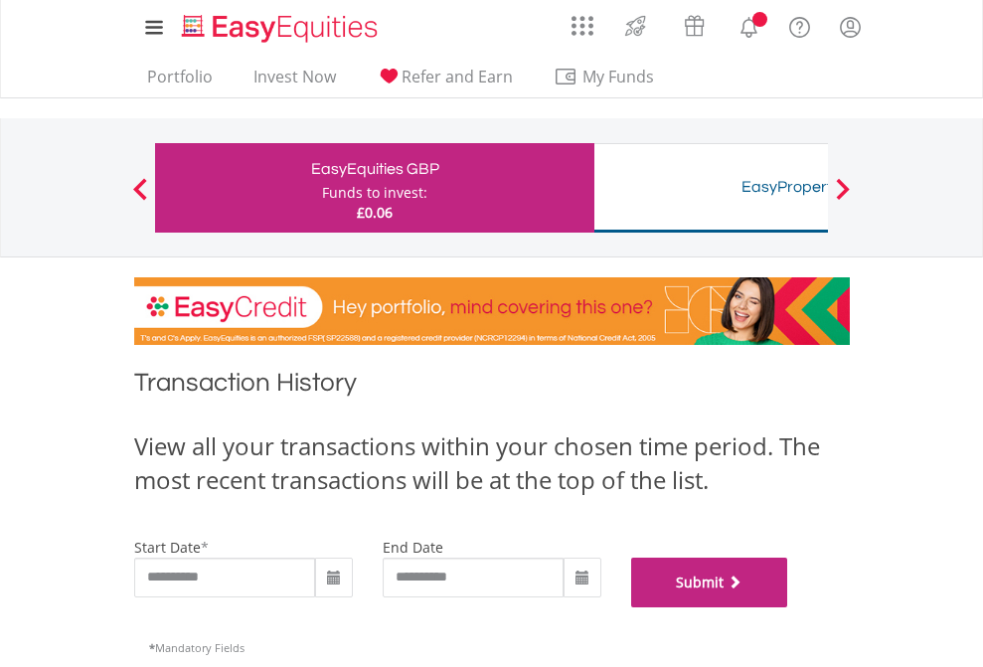
click at [788, 607] on button "Submit" at bounding box center [709, 583] width 157 height 50
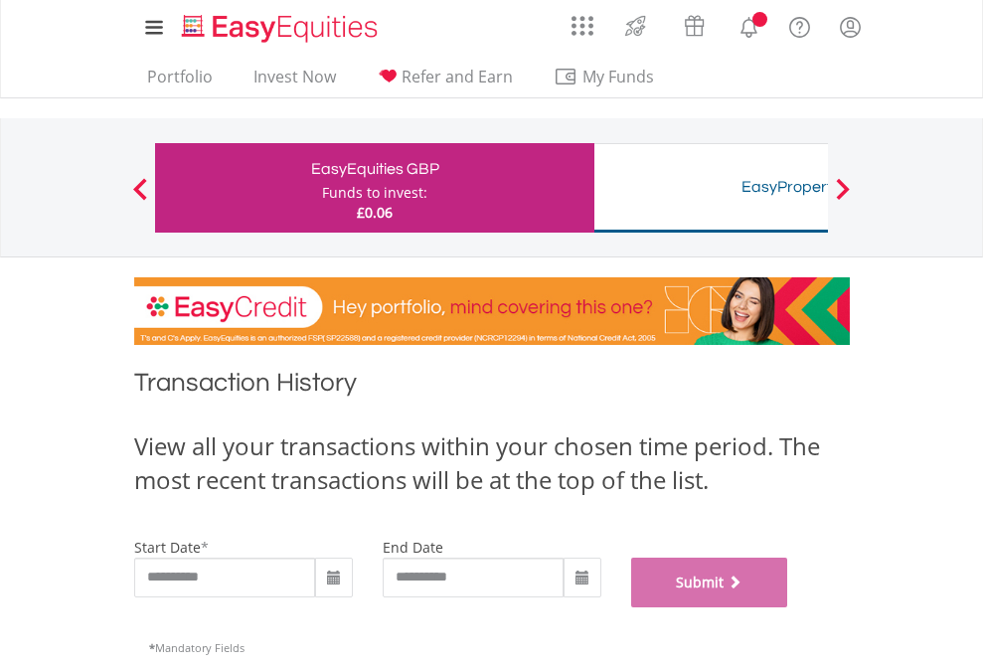
scroll to position [806, 0]
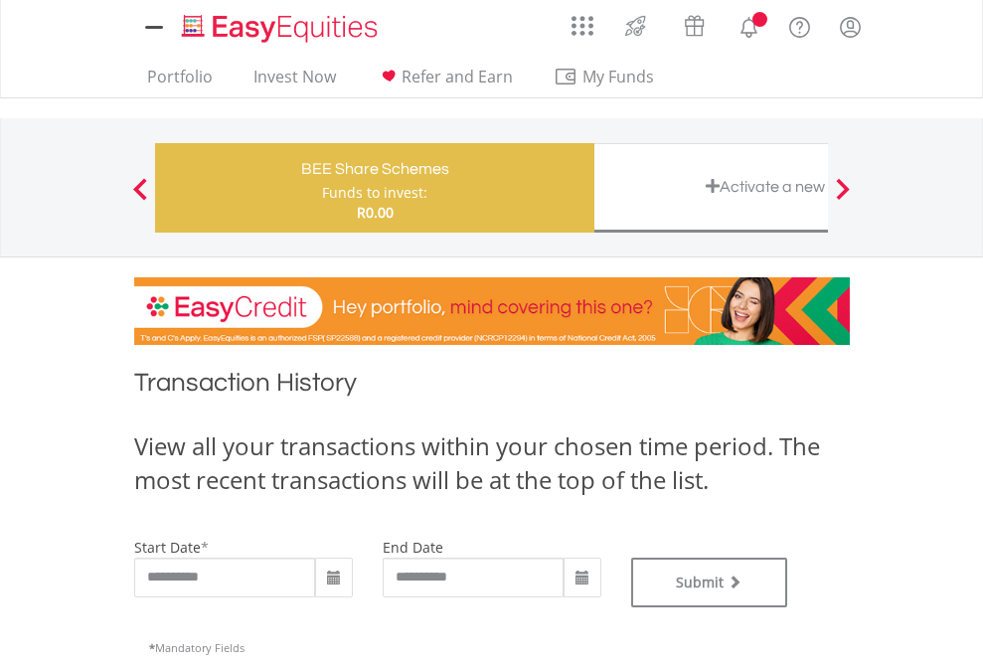
type input "**********"
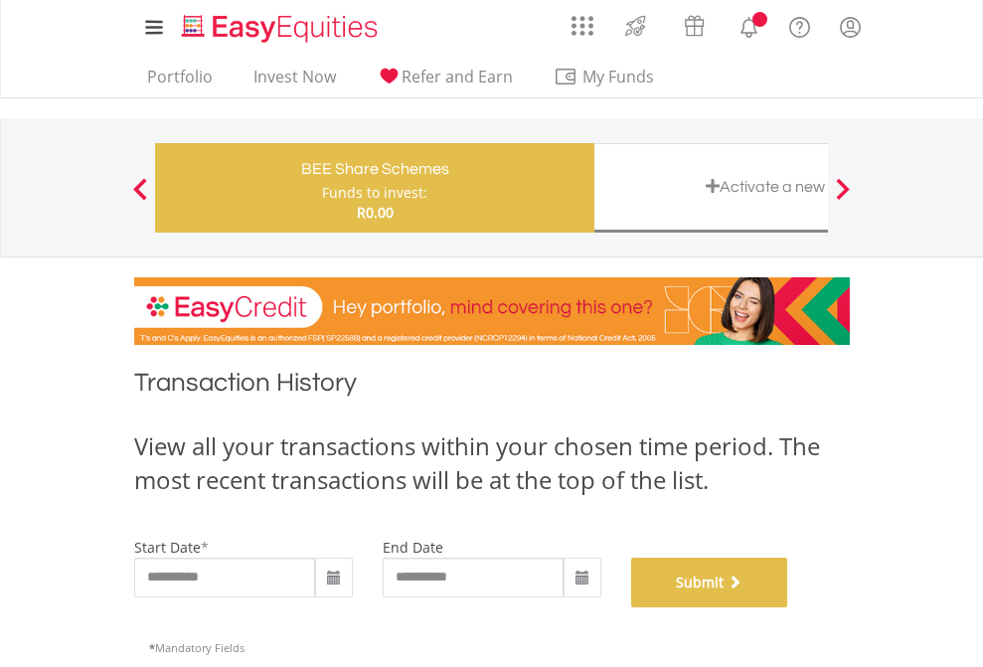
click at [788, 607] on button "Submit" at bounding box center [709, 583] width 157 height 50
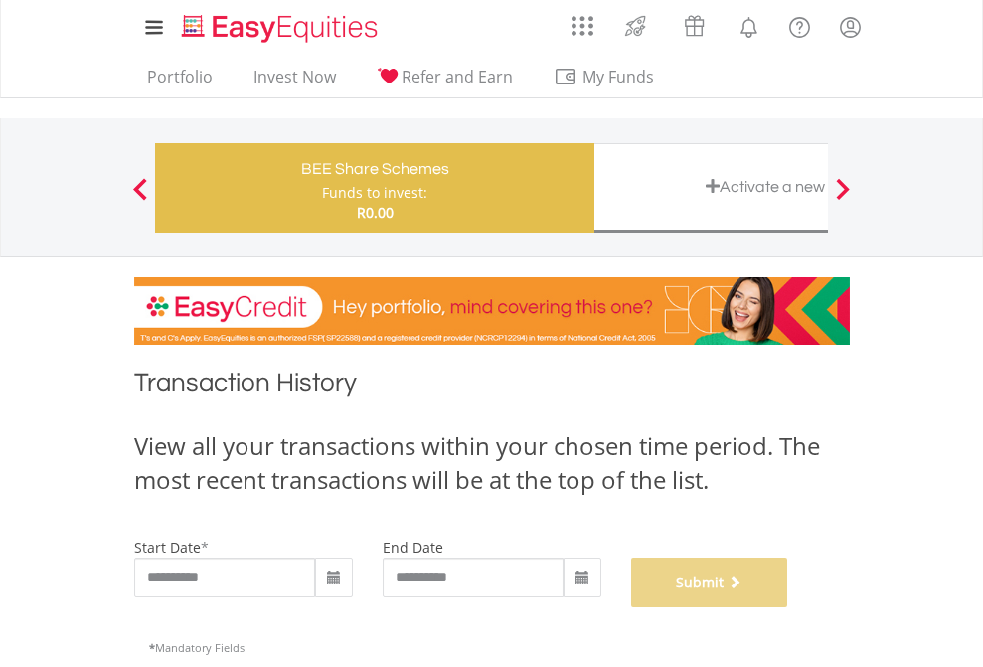
scroll to position [806, 0]
